Goal: Task Accomplishment & Management: Complete application form

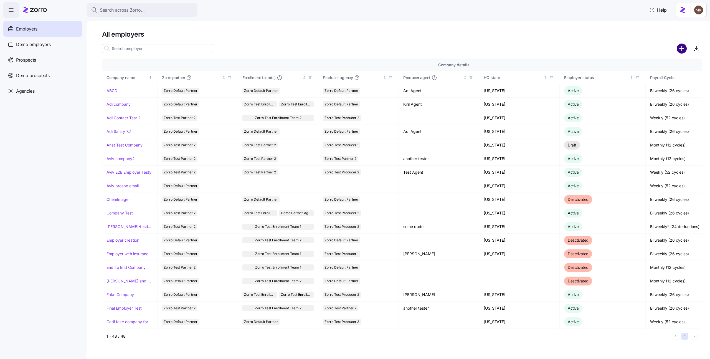
click at [680, 45] on circle "add icon" at bounding box center [681, 48] width 9 height 9
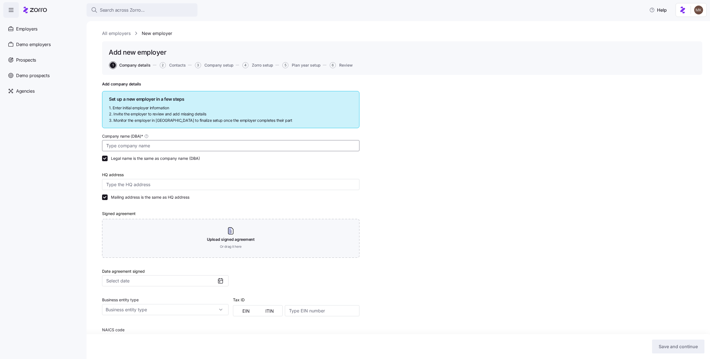
click at [172, 145] on input "Company name (DBA) *" at bounding box center [230, 145] width 257 height 11
type input "Michali company"
click at [148, 178] on div "HQ address" at bounding box center [230, 180] width 257 height 19
click at [148, 183] on input "HQ address" at bounding box center [230, 184] width 257 height 11
type input "Asdee Ln, [GEOGRAPHIC_DATA], [GEOGRAPHIC_DATA]"
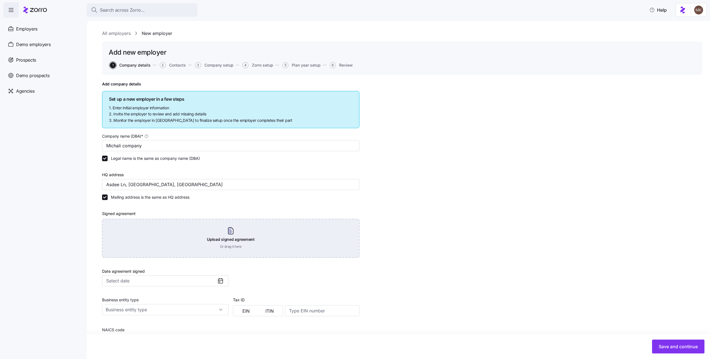
click at [143, 224] on div "Upload signed agreement Or drag it here" at bounding box center [230, 238] width 257 height 39
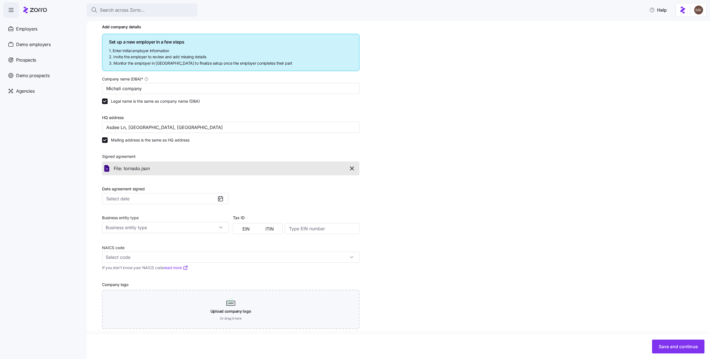
scroll to position [61, 0]
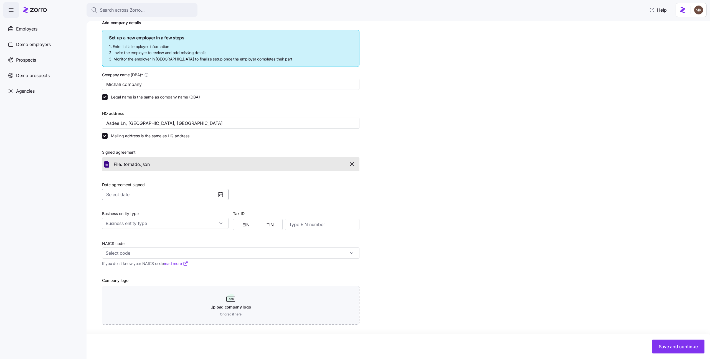
click at [164, 193] on input "Date agreement signed" at bounding box center [165, 194] width 126 height 11
click at [157, 231] on button "1" at bounding box center [161, 235] width 12 height 12
type input "[DATE]"
click at [151, 220] on input "Business entity type" at bounding box center [165, 223] width 126 height 11
click at [145, 257] on span "Non profit organization" at bounding box center [129, 259] width 42 height 6
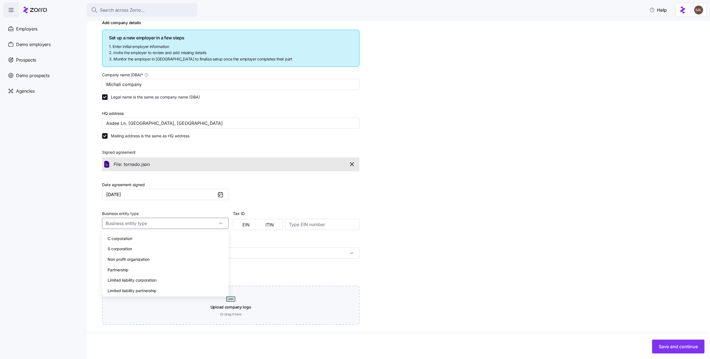
type input "Non profit organization"
click at [243, 220] on button "EIN" at bounding box center [246, 224] width 24 height 9
click at [313, 223] on input at bounding box center [322, 224] width 75 height 11
type input "123456781"
click at [276, 252] on input "NAICS code" at bounding box center [230, 252] width 257 height 11
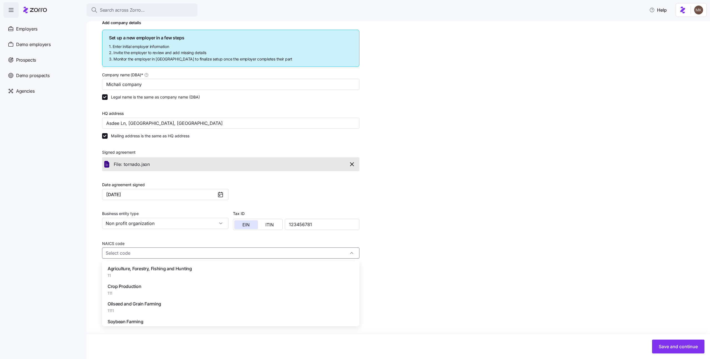
click at [167, 269] on span "Agriculture, Forestry, Fishing and Hunting" at bounding box center [150, 268] width 84 height 7
type input "11 - Agriculture, Forestry, Fishing and Hunting"
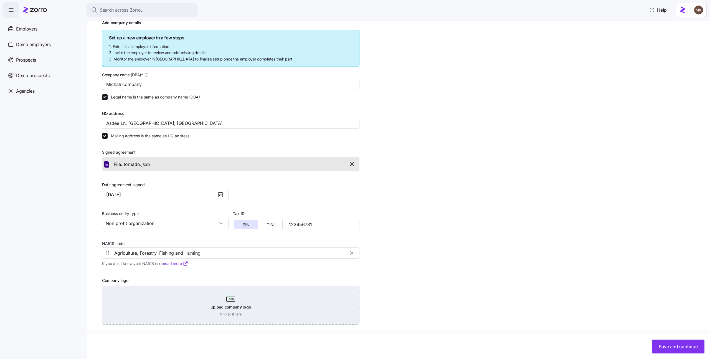
click at [143, 306] on div "Upload company logo Or drag it here" at bounding box center [230, 305] width 257 height 39
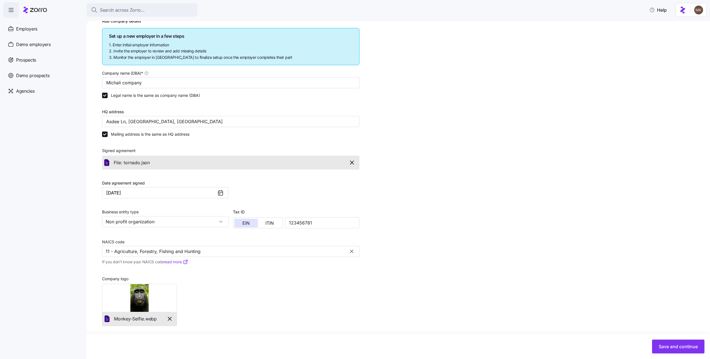
scroll to position [64, 0]
click at [659, 340] on button "Save and continue" at bounding box center [678, 346] width 52 height 14
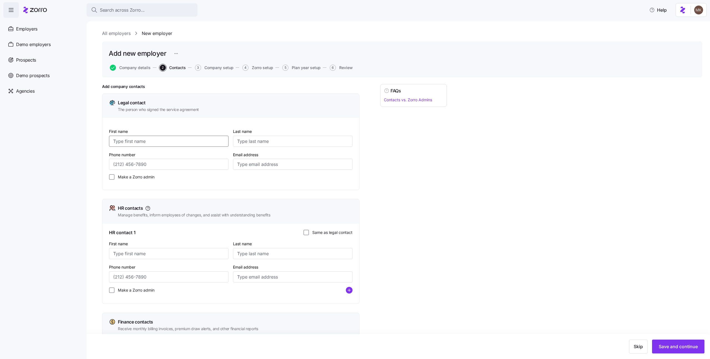
click at [180, 141] on input "First name" at bounding box center [169, 141] width 120 height 11
click at [161, 142] on input "First name" at bounding box center [169, 141] width 120 height 11
type input "A"
click at [294, 143] on input "Last name" at bounding box center [293, 141] width 120 height 11
type input "aa"
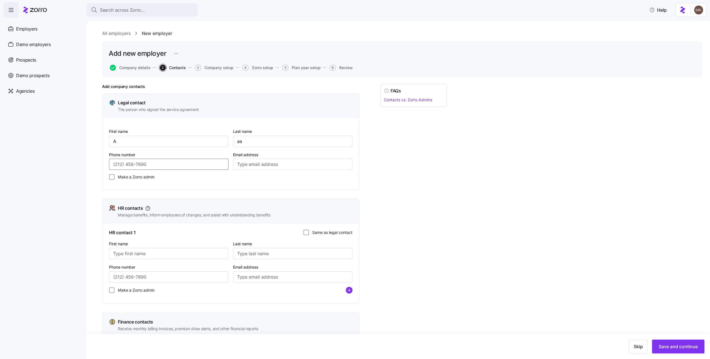
click at [183, 165] on input "Phone number" at bounding box center [169, 164] width 120 height 11
type input "[PHONE_NUMBER]"
click at [243, 164] on input "Email address" at bounding box center [293, 164] width 120 height 11
type input "[EMAIL_ADDRESS][DOMAIN_NAME]"
click at [81, 183] on nav "Employers Demo employers Prospects Demo prospects Agencies" at bounding box center [43, 188] width 87 height 341
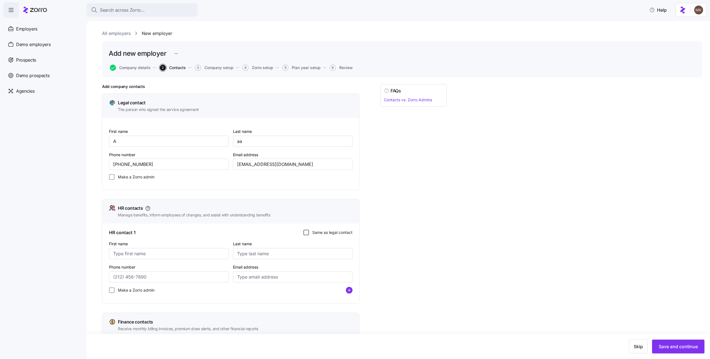
click at [306, 232] on input "Same as legal contact" at bounding box center [306, 233] width 6 height 6
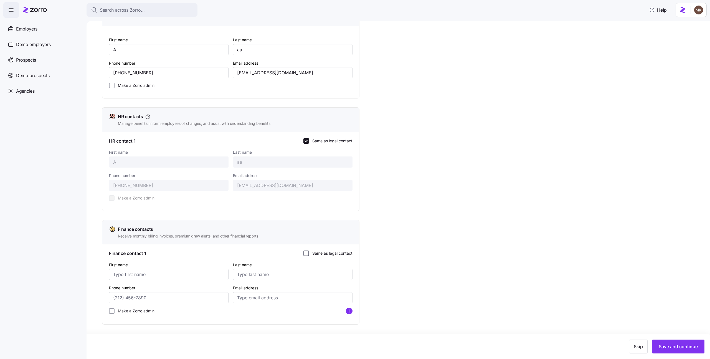
click at [308, 251] on input "Same as legal contact" at bounding box center [306, 253] width 6 height 6
click at [652, 340] on button "Save and continue" at bounding box center [678, 346] width 52 height 14
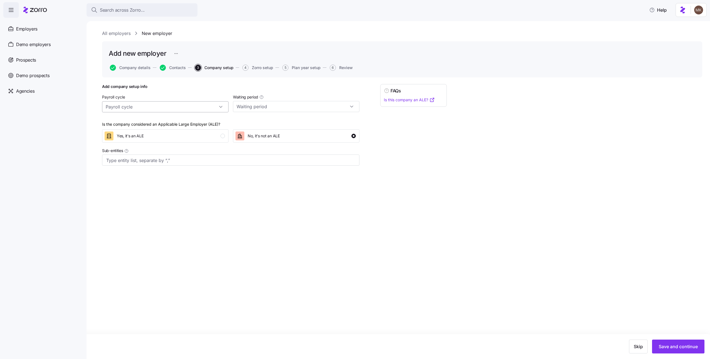
click at [128, 102] on input "Payroll cycle" at bounding box center [165, 106] width 126 height 11
click at [123, 149] on div "Monthly (12 cycles)" at bounding box center [165, 153] width 122 height 11
type input "Monthly (12 cycles)"
click at [253, 110] on input "Waiting period" at bounding box center [296, 106] width 126 height 11
click at [257, 121] on span "No waiting period" at bounding box center [254, 122] width 32 height 6
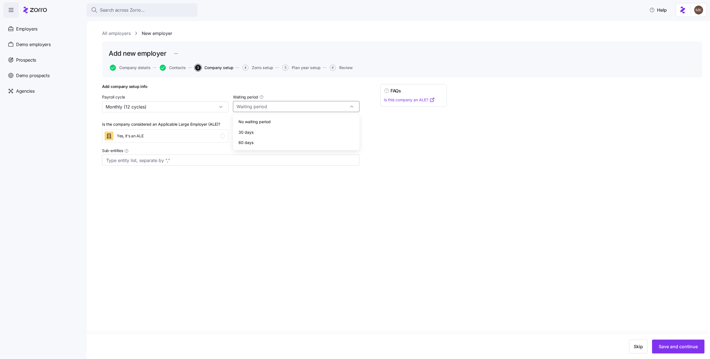
type input "No waiting period"
click at [678, 347] on span "Save and continue" at bounding box center [678, 346] width 39 height 7
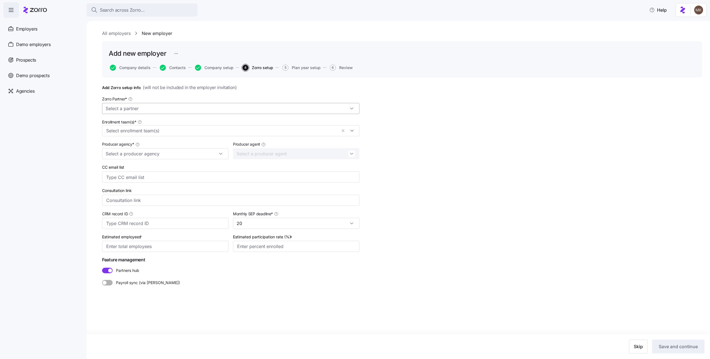
click at [177, 108] on input "Zorro Partner *" at bounding box center [230, 108] width 257 height 11
click at [178, 121] on div "Zorro Test Partner 2" at bounding box center [230, 123] width 253 height 11
type input "Zorro Test Partner 2"
click at [164, 127] on input "Enrollment team(s) *" at bounding box center [221, 130] width 231 height 7
click at [164, 165] on div "Zorro Test Partner 2" at bounding box center [230, 164] width 249 height 7
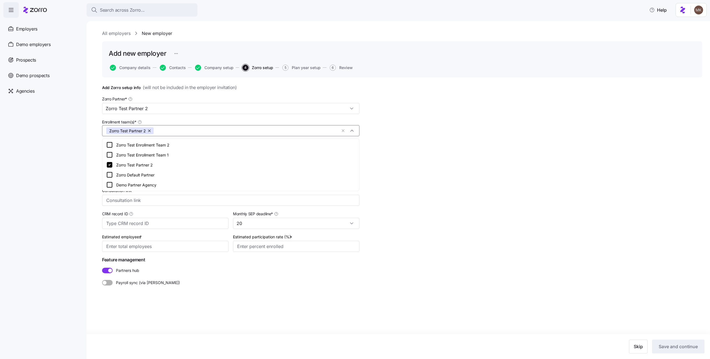
click at [78, 167] on nav "Employers Demo employers Prospects Demo prospects Agencies" at bounding box center [43, 188] width 87 height 341
click at [131, 153] on input "Producer agency *" at bounding box center [165, 153] width 126 height 11
click at [152, 219] on div "Demo Partner Agency" at bounding box center [165, 219] width 122 height 11
click at [179, 157] on input "Demo Partner Agency" at bounding box center [165, 153] width 126 height 11
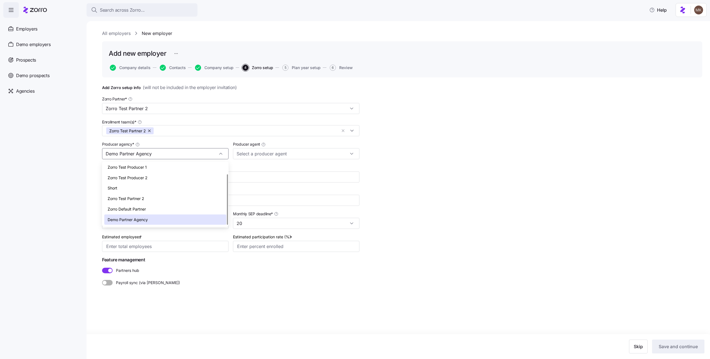
click at [158, 210] on div "Zorro Default Partner" at bounding box center [165, 209] width 122 height 11
type input "Zorro Default Partner"
click at [260, 152] on input "Producer agent" at bounding box center [296, 153] width 126 height 11
type input "[PERSON_NAME]"
click at [192, 148] on input "Zorro Default Partner" at bounding box center [165, 153] width 126 height 11
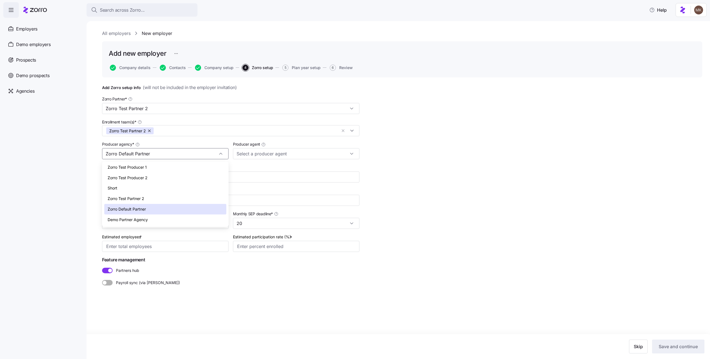
click at [148, 221] on span "Demo Partner Agency" at bounding box center [128, 220] width 40 height 6
type input "Demo Partner Agency"
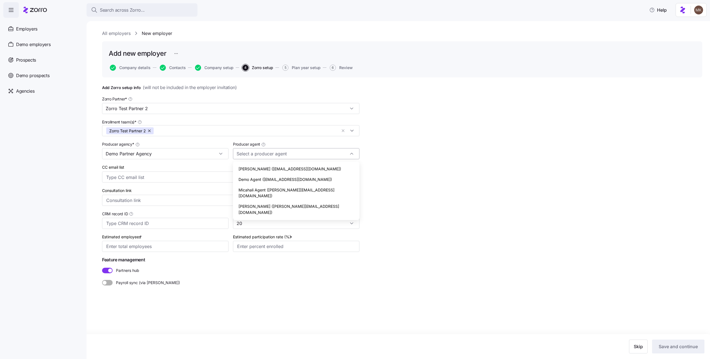
click at [251, 153] on input "Producer agent" at bounding box center [296, 153] width 126 height 11
click at [260, 188] on span "Micahali Agent ([PERSON_NAME][EMAIL_ADDRESS][DOMAIN_NAME])" at bounding box center [295, 193] width 115 height 12
type input "Micahali Agent ([PERSON_NAME][EMAIL_ADDRESS][DOMAIN_NAME])"
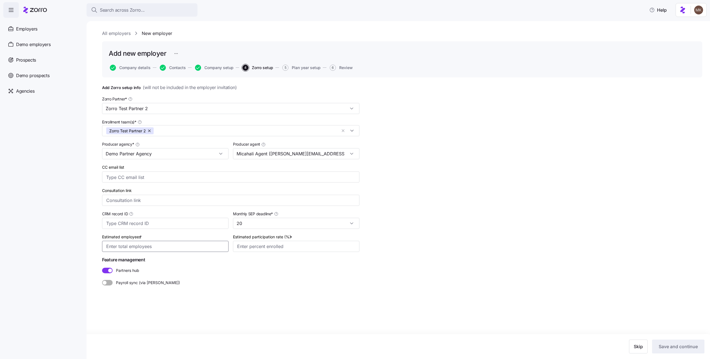
click at [170, 248] on input "Estimated employees *" at bounding box center [165, 246] width 126 height 11
type input "100"
type input "80%"
click at [661, 344] on span "Save and continue" at bounding box center [678, 346] width 39 height 7
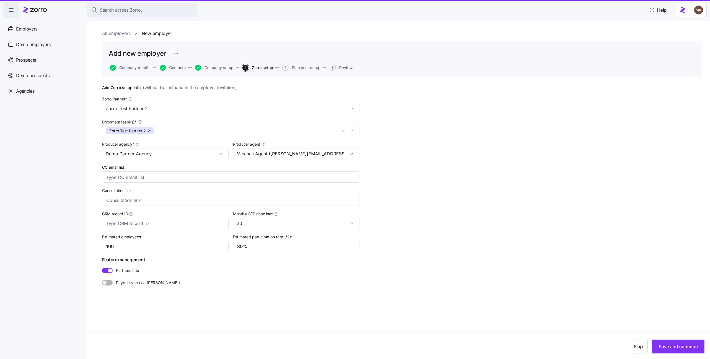
type input "1"
type input "8%"
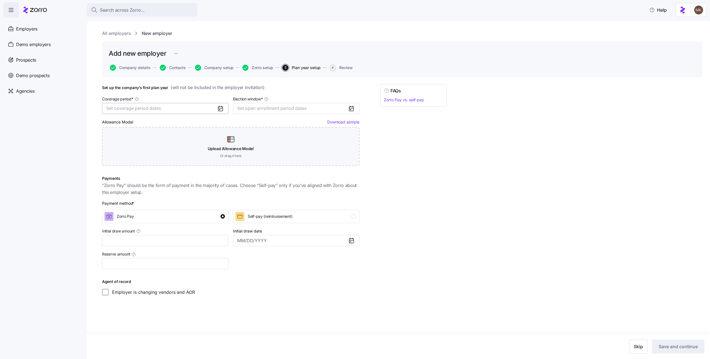
click at [181, 106] on button "Set coverage period dates" at bounding box center [165, 108] width 126 height 11
click at [124, 136] on button "Jan" at bounding box center [121, 140] width 28 height 12
click at [178, 174] on button "Dec" at bounding box center [177, 175] width 28 height 12
click at [243, 106] on span "Set open enrollment period dates" at bounding box center [272, 108] width 70 height 6
click at [294, 145] on button "1" at bounding box center [292, 149] width 12 height 12
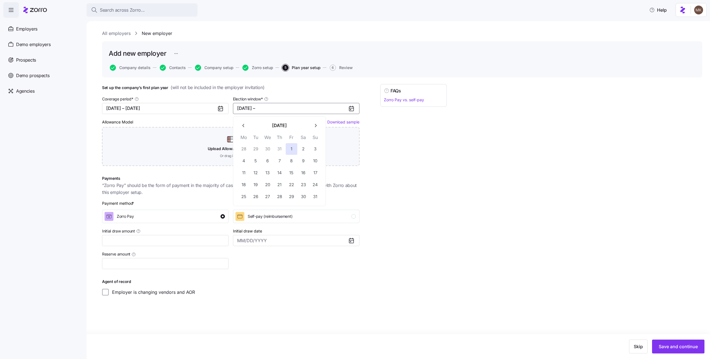
click at [320, 123] on button "button" at bounding box center [315, 126] width 12 height 12
click at [317, 147] on button "7" at bounding box center [315, 149] width 12 height 12
click at [294, 108] on button "[DATE] – [DATE]" at bounding box center [296, 108] width 126 height 11
click at [287, 146] on button "1" at bounding box center [292, 149] width 12 height 12
click at [316, 126] on icon "button" at bounding box center [315, 125] width 5 height 5
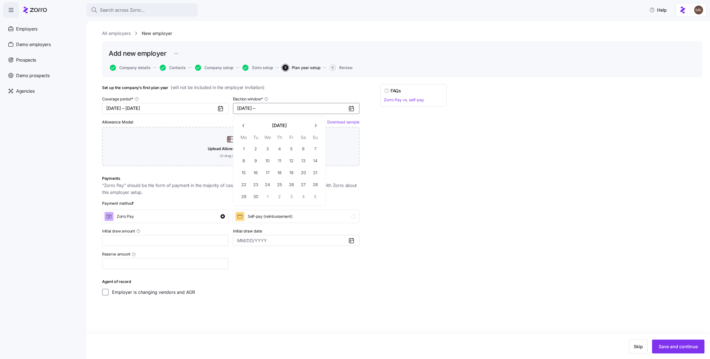
click at [315, 127] on icon "button" at bounding box center [315, 125] width 5 height 5
click at [314, 147] on button "5" at bounding box center [315, 149] width 12 height 12
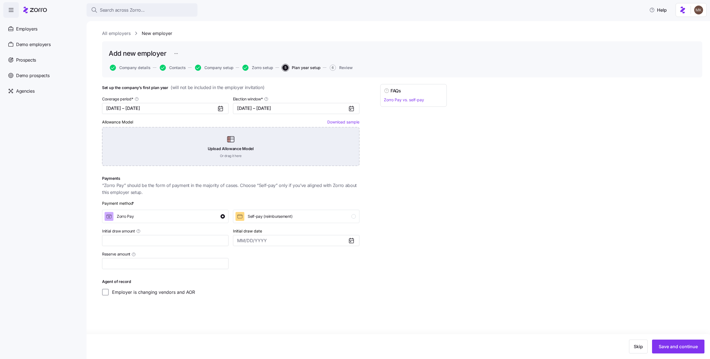
click at [196, 150] on div "Upload Allowance Model Or drag it here" at bounding box center [230, 146] width 257 height 39
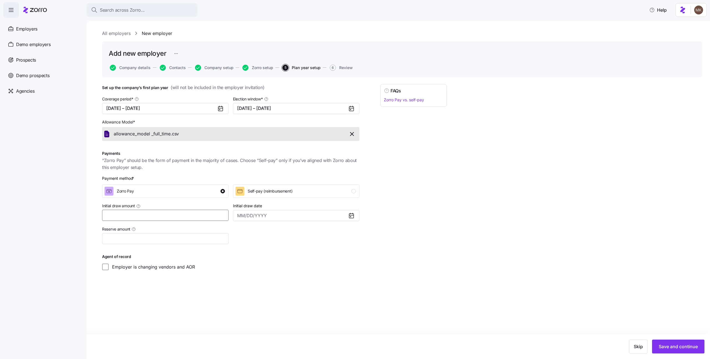
click at [180, 212] on input "Initial draw amount" at bounding box center [165, 215] width 126 height 11
type input "$1,231"
click at [662, 344] on span "Save and continue" at bounding box center [678, 346] width 39 height 7
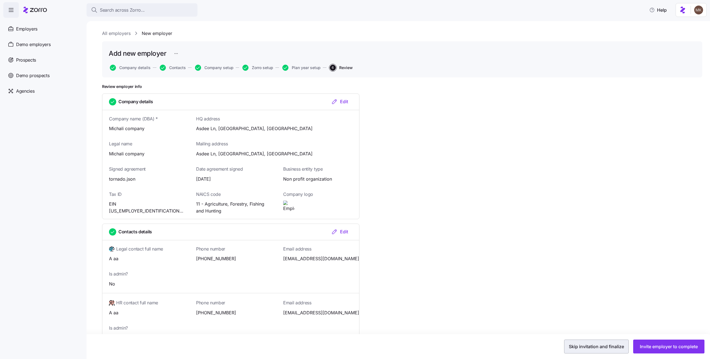
click at [596, 344] on span "Skip invitation and finalize" at bounding box center [596, 346] width 55 height 7
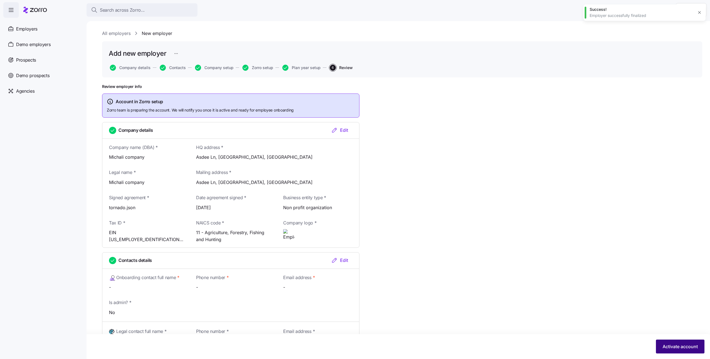
click at [667, 349] on span "Activate account" at bounding box center [679, 346] width 35 height 7
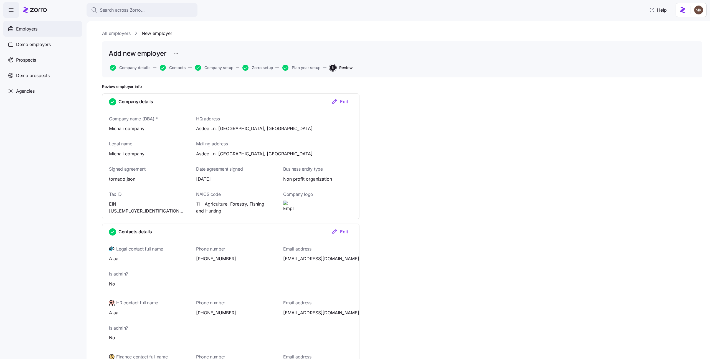
click at [57, 31] on div "Employers" at bounding box center [42, 29] width 79 height 16
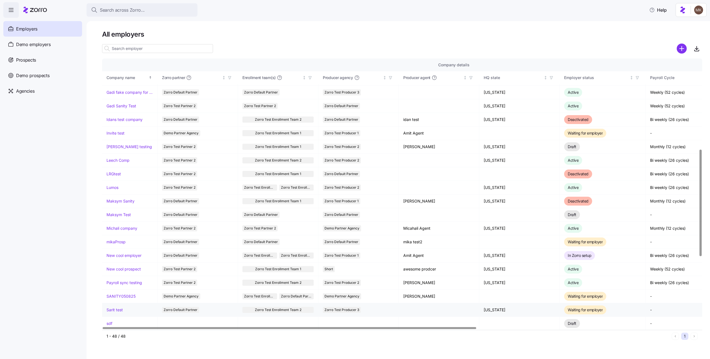
scroll to position [230, 0]
click at [125, 225] on link "Michali company" at bounding box center [121, 227] width 31 height 6
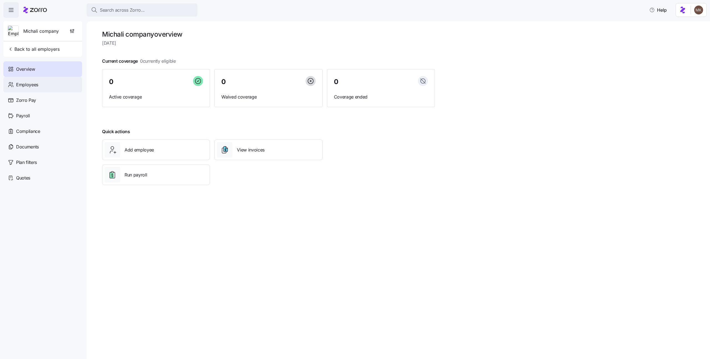
click at [54, 81] on div "Employees" at bounding box center [42, 85] width 79 height 16
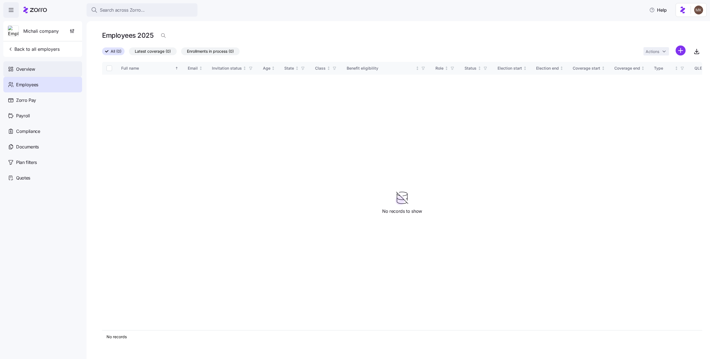
click at [54, 76] on div "Overview" at bounding box center [42, 69] width 79 height 16
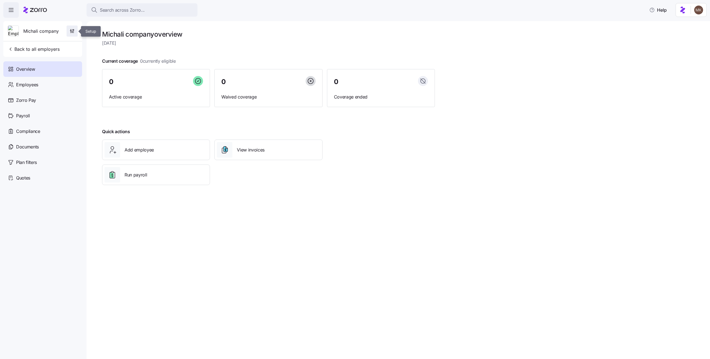
click at [71, 32] on icon "button" at bounding box center [72, 31] width 6 height 6
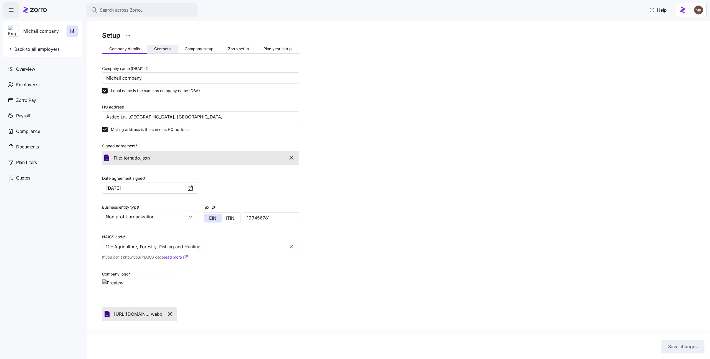
click at [164, 48] on span "Contacts" at bounding box center [162, 49] width 16 height 4
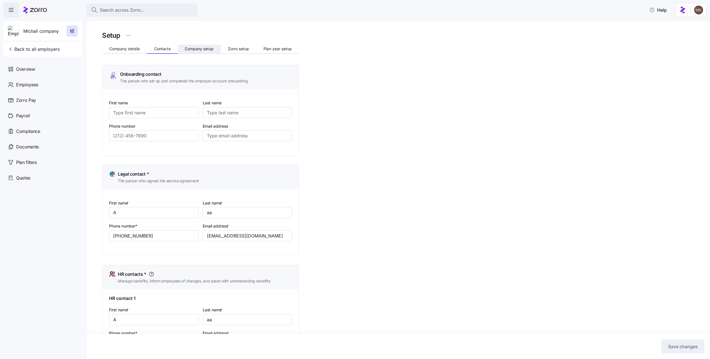
click at [192, 49] on span "Company setup" at bounding box center [199, 49] width 29 height 4
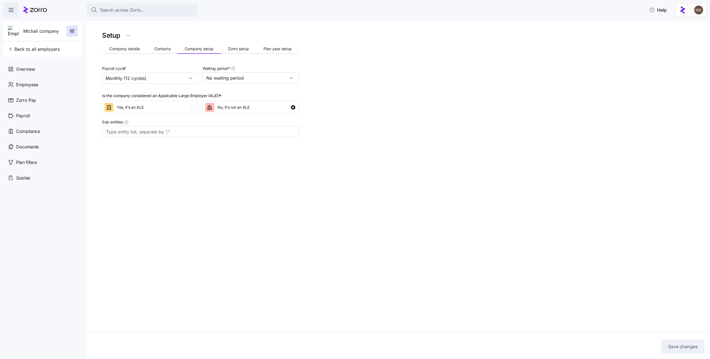
click at [285, 50] on span "Plan year setup" at bounding box center [277, 49] width 28 height 4
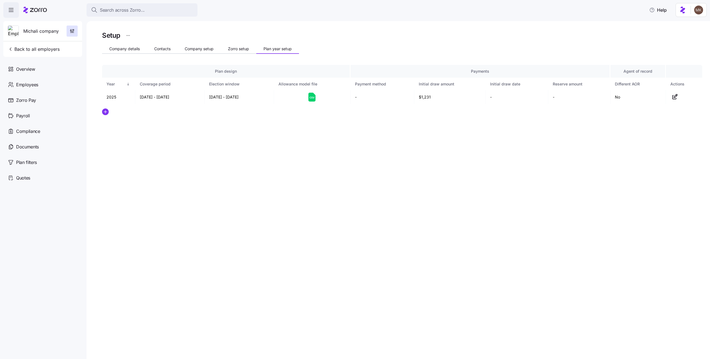
click at [239, 46] on button "Zorro setup" at bounding box center [238, 49] width 35 height 8
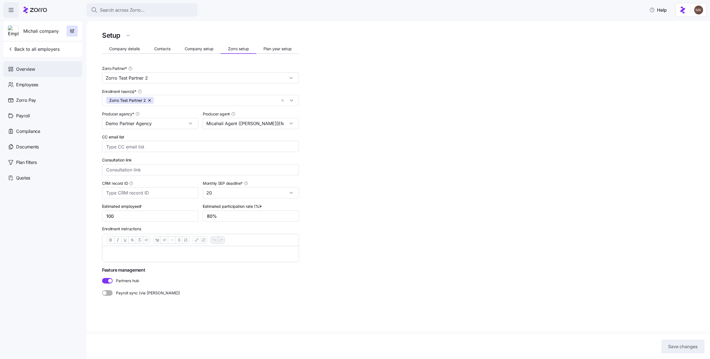
click at [37, 71] on div "Overview" at bounding box center [42, 69] width 79 height 16
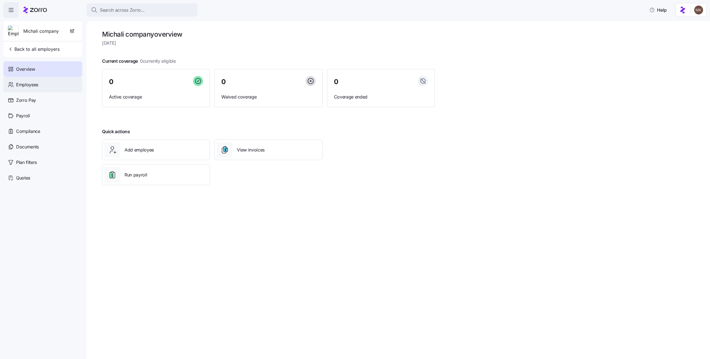
click at [57, 84] on div "Employees" at bounding box center [42, 85] width 79 height 16
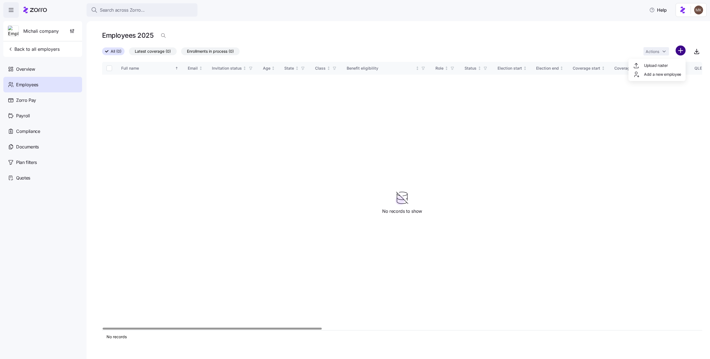
click at [682, 47] on html "Search across Zorro... Help Michali company Back to all employers Overview Empl…" at bounding box center [355, 177] width 710 height 355
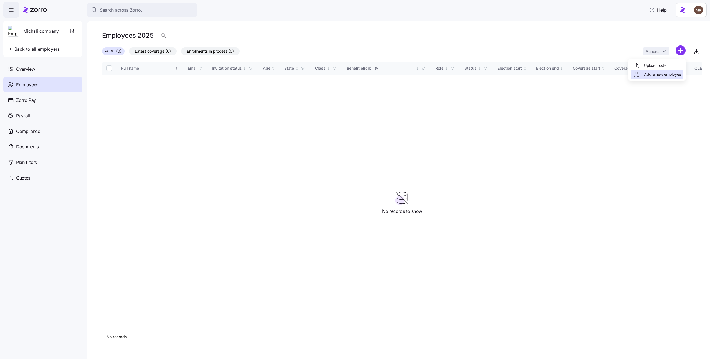
click at [665, 75] on span "Add a new employee" at bounding box center [662, 75] width 37 height 6
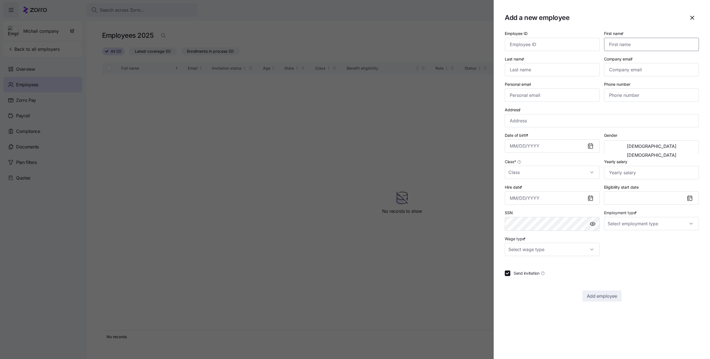
click at [635, 39] on input "First name *" at bounding box center [651, 44] width 95 height 13
type input "[PERSON_NAME]"
type input "Employer"
click at [671, 65] on input "Company email *" at bounding box center [651, 69] width 95 height 13
type input "[EMAIL_ADDRESS][DOMAIN_NAME]"
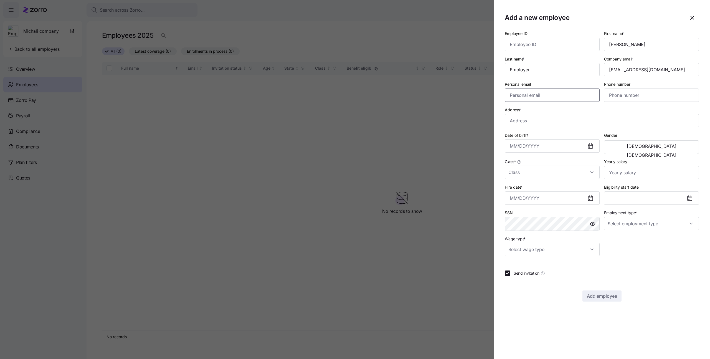
type input "[EMAIL_ADDRESS][DOMAIN_NAME]"
click at [627, 70] on input "[EMAIL_ADDRESS][DOMAIN_NAME]" at bounding box center [651, 69] width 95 height 13
type input "[PERSON_NAME][EMAIL_ADDRESS][DOMAIN_NAME]"
drag, startPoint x: 540, startPoint y: 93, endPoint x: 547, endPoint y: 94, distance: 7.0
click at [540, 93] on input "[EMAIL_ADDRESS][DOMAIN_NAME]" at bounding box center [552, 94] width 95 height 13
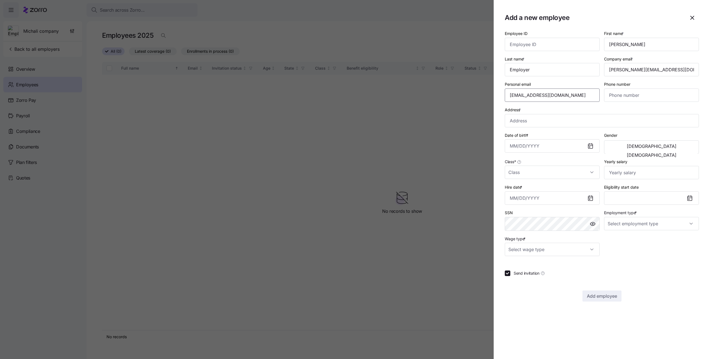
drag, startPoint x: 580, startPoint y: 95, endPoint x: 478, endPoint y: 92, distance: 102.1
click at [478, 355] on div "Add a new employee Employee ID First name * [PERSON_NAME] Last name * Employer …" at bounding box center [355, 355] width 710 height 0
click at [612, 109] on div "Address *" at bounding box center [602, 116] width 194 height 21
click at [599, 125] on input "Address *" at bounding box center [602, 120] width 194 height 13
type input "Asdee Ln, [GEOGRAPHIC_DATA], [GEOGRAPHIC_DATA]"
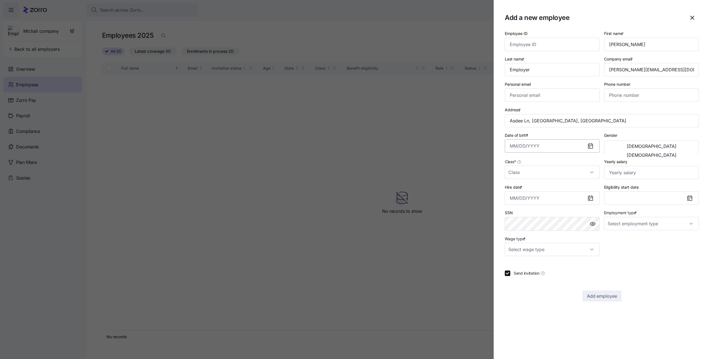
click at [529, 145] on input "Date of birth *" at bounding box center [552, 145] width 95 height 13
click at [532, 218] on button "1999" at bounding box center [526, 221] width 32 height 13
click at [563, 190] on button "May" at bounding box center [557, 194] width 32 height 13
click at [556, 207] on button "6" at bounding box center [556, 205] width 13 height 13
type input "[DATE]"
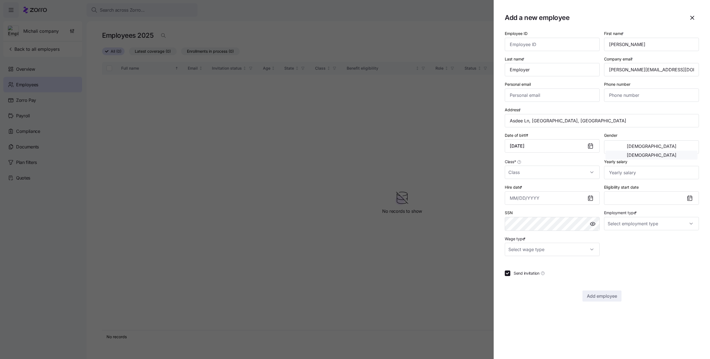
click at [658, 151] on button "[DEMOGRAPHIC_DATA]" at bounding box center [651, 155] width 92 height 9
click at [580, 173] on input "Class *" at bounding box center [552, 172] width 95 height 13
click at [564, 187] on div "Full Time" at bounding box center [552, 189] width 90 height 12
type input "Full Time"
click at [570, 198] on input "Hire date *" at bounding box center [552, 197] width 95 height 13
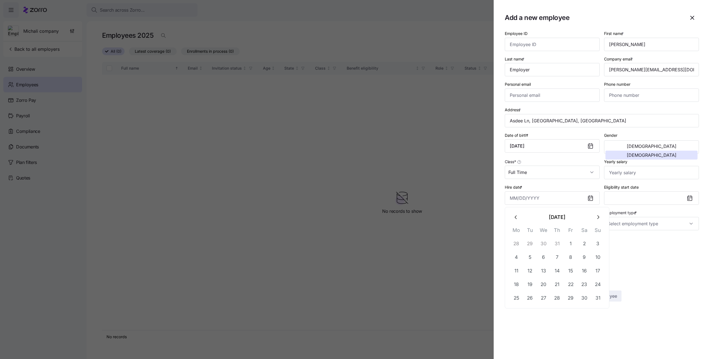
click at [516, 218] on icon "button" at bounding box center [516, 217] width 6 height 6
click at [531, 252] on button "3" at bounding box center [529, 256] width 13 height 13
type input "[DATE]"
click at [616, 225] on input "Employment type *" at bounding box center [651, 223] width 95 height 13
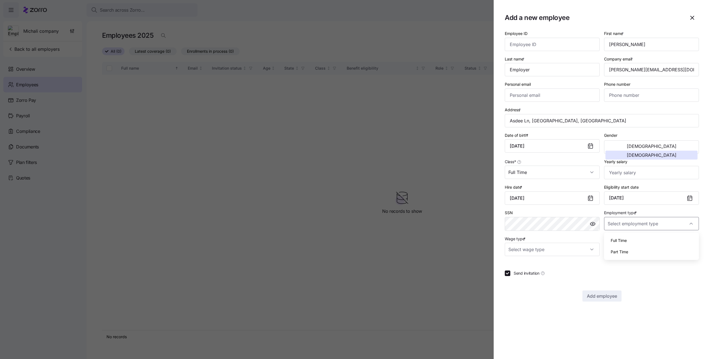
click at [621, 241] on span "Full Time" at bounding box center [619, 240] width 16 height 6
type input "Full Time"
click at [544, 252] on input "Wage type *" at bounding box center [552, 249] width 95 height 13
click at [536, 266] on div "Salary" at bounding box center [552, 266] width 90 height 12
type input "Salary"
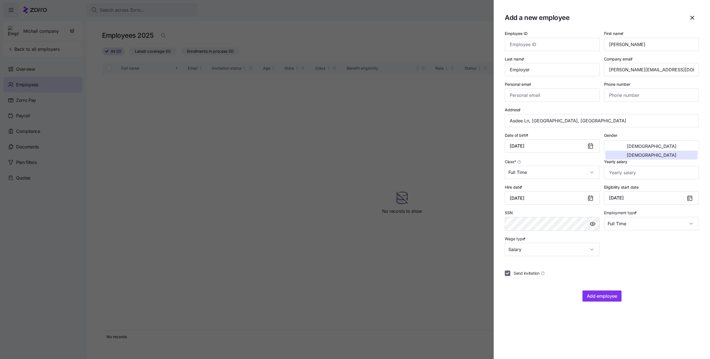
click at [508, 273] on input "Send invitation" at bounding box center [508, 273] width 6 height 6
click at [521, 251] on input "Salary" at bounding box center [552, 249] width 95 height 13
click at [619, 279] on div "Employee ID First name * [PERSON_NAME] Last name * Employer Company email * [PE…" at bounding box center [602, 165] width 194 height 271
click at [533, 273] on span "Send invitation" at bounding box center [527, 273] width 26 height 6
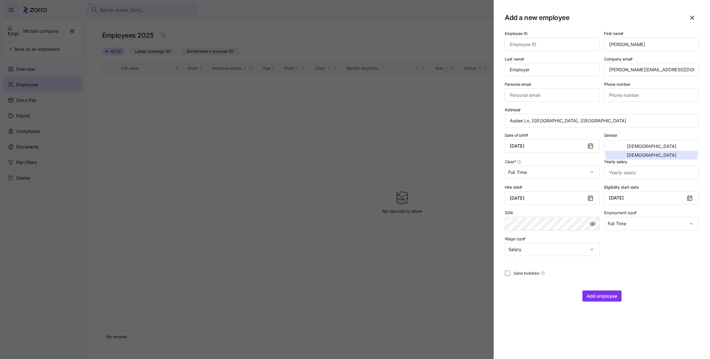
click at [510, 273] on input "Send invitation" at bounding box center [508, 273] width 6 height 6
checkbox input "true"
drag, startPoint x: 684, startPoint y: 69, endPoint x: 608, endPoint y: 69, distance: 76.0
click at [608, 69] on input "[PERSON_NAME][EMAIL_ADDRESS][DOMAIN_NAME]" at bounding box center [651, 69] width 95 height 13
click at [612, 291] on button "Add employee" at bounding box center [601, 295] width 39 height 11
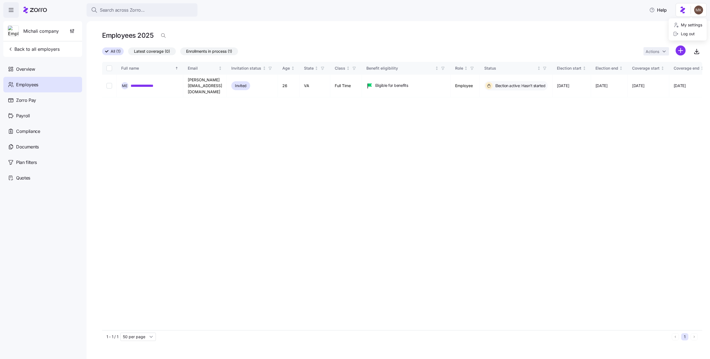
click at [699, 12] on html "**********" at bounding box center [355, 177] width 710 height 355
click at [687, 35] on div "Log out" at bounding box center [684, 34] width 22 height 6
